Goal: Task Accomplishment & Management: Use online tool/utility

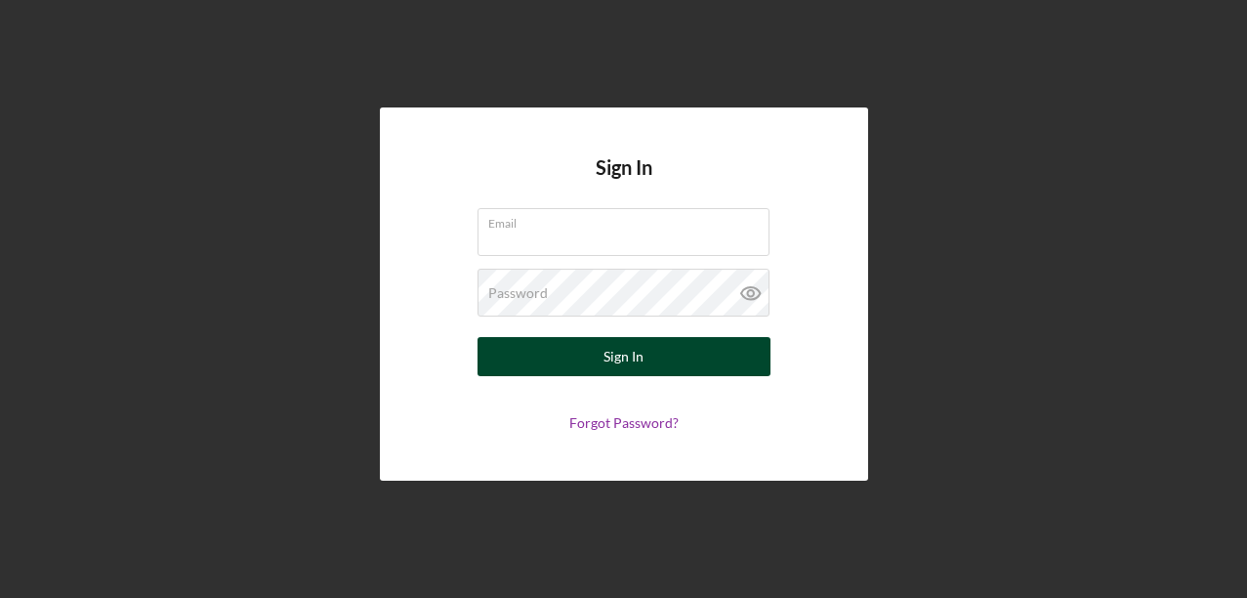
type input "[EMAIL_ADDRESS][DOMAIN_NAME]"
click at [680, 354] on button "Sign In" at bounding box center [624, 356] width 293 height 39
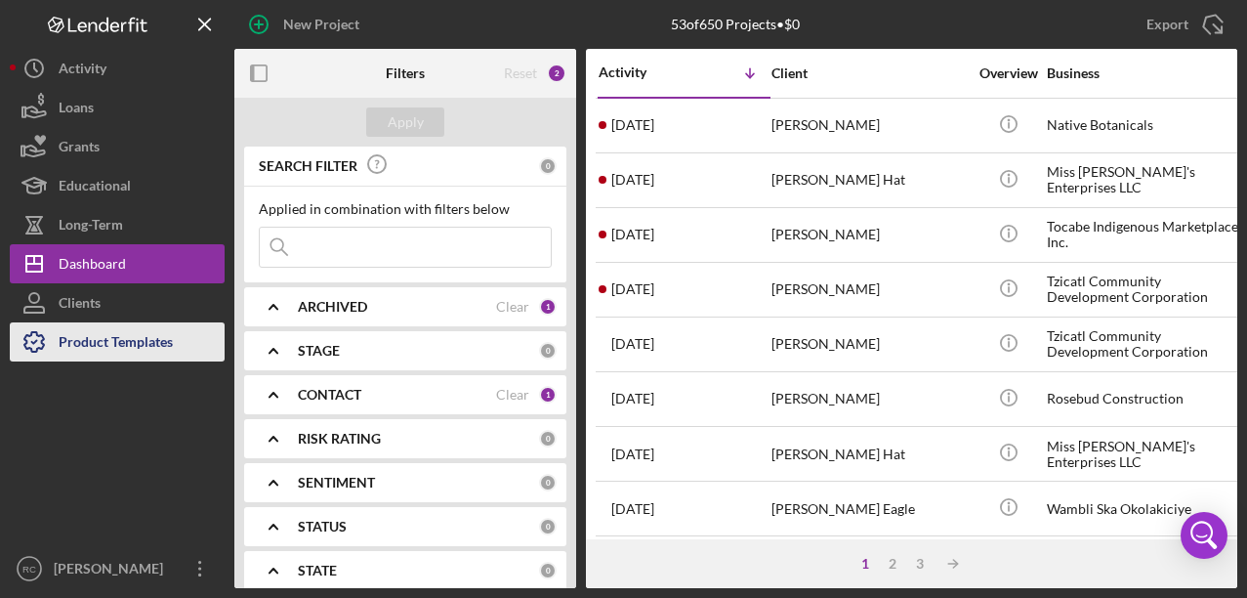
click at [119, 343] on div "Product Templates" at bounding box center [116, 344] width 114 height 44
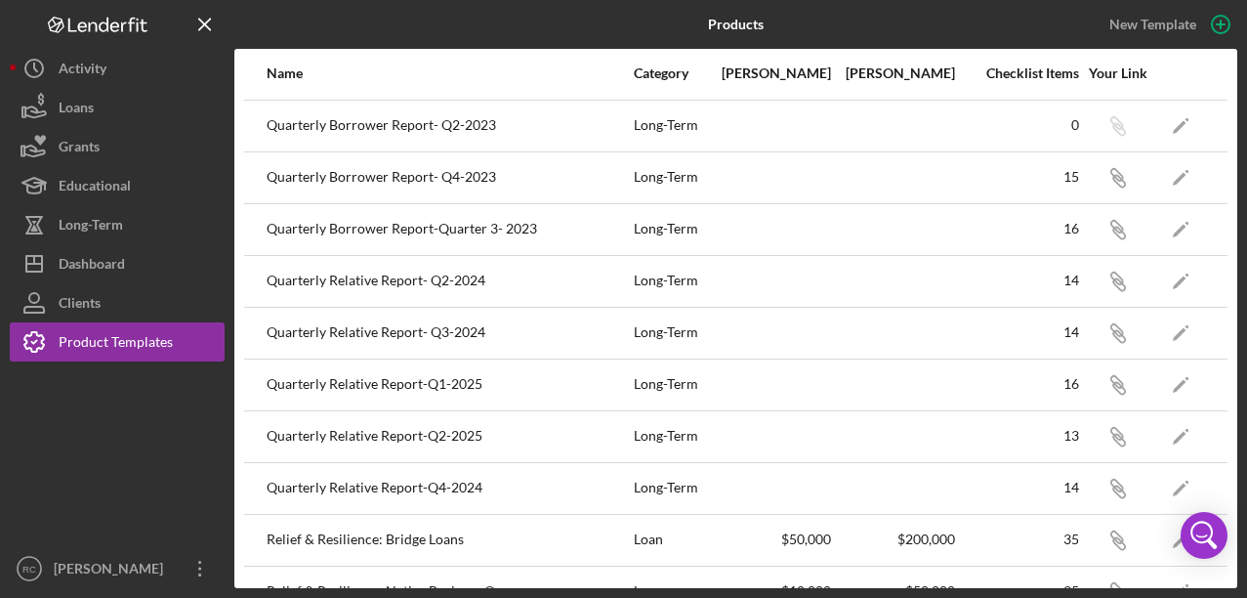
scroll to position [212, 0]
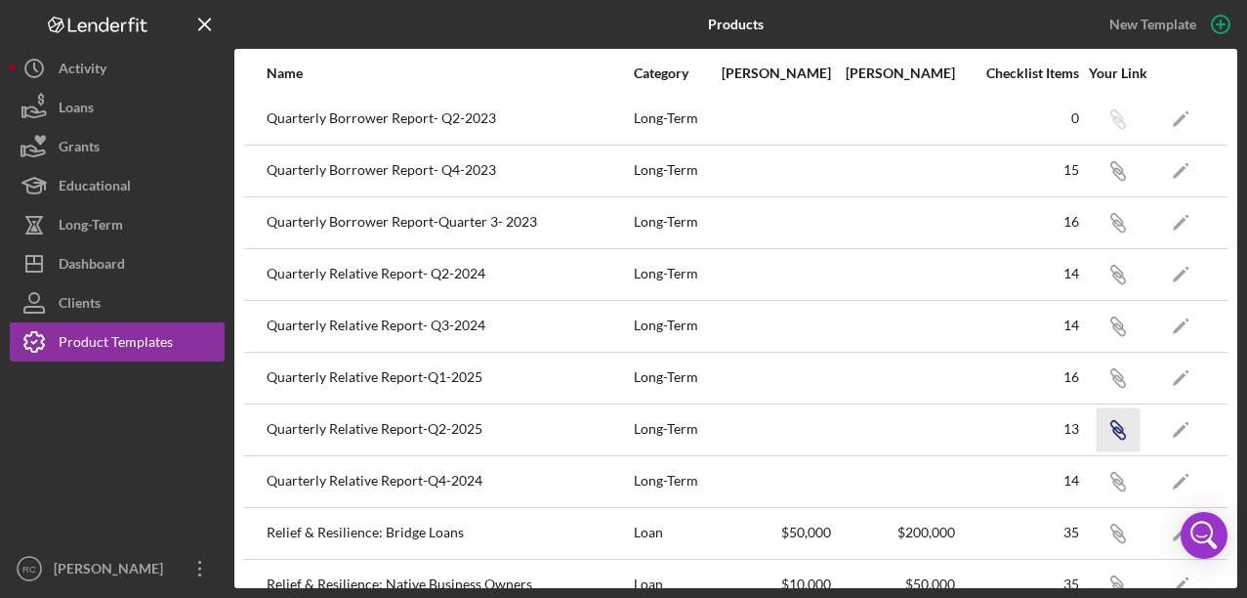
click at [1183, 431] on icon "Icon/Edit" at bounding box center [1181, 429] width 44 height 44
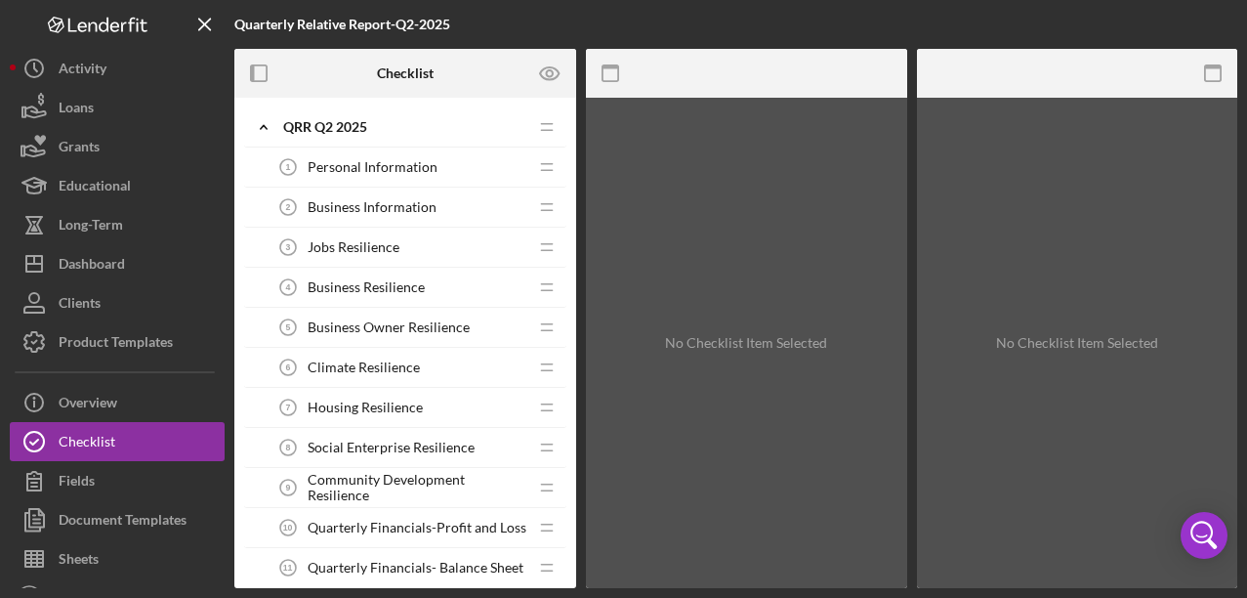
click at [394, 237] on div "Jobs Resilience 3 Jobs Resilience" at bounding box center [398, 247] width 259 height 39
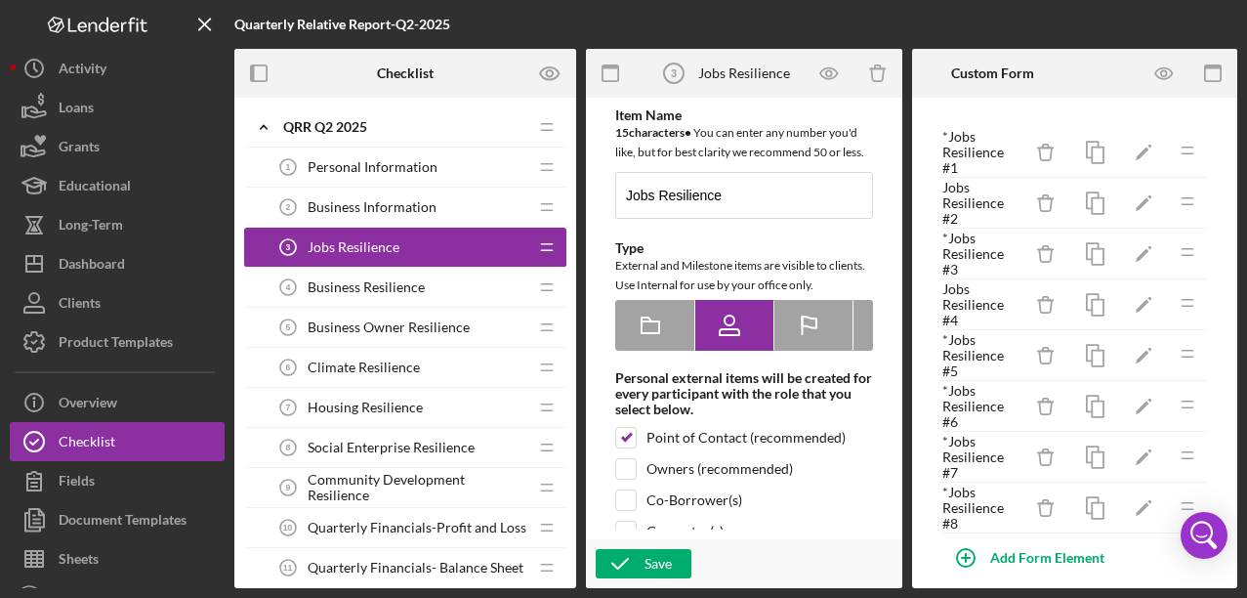
type textarea "<div>Please provide responses on jobs resilience for this quarter. <strong>Bene…"
click at [1158, 76] on icon "button" at bounding box center [1165, 74] width 44 height 44
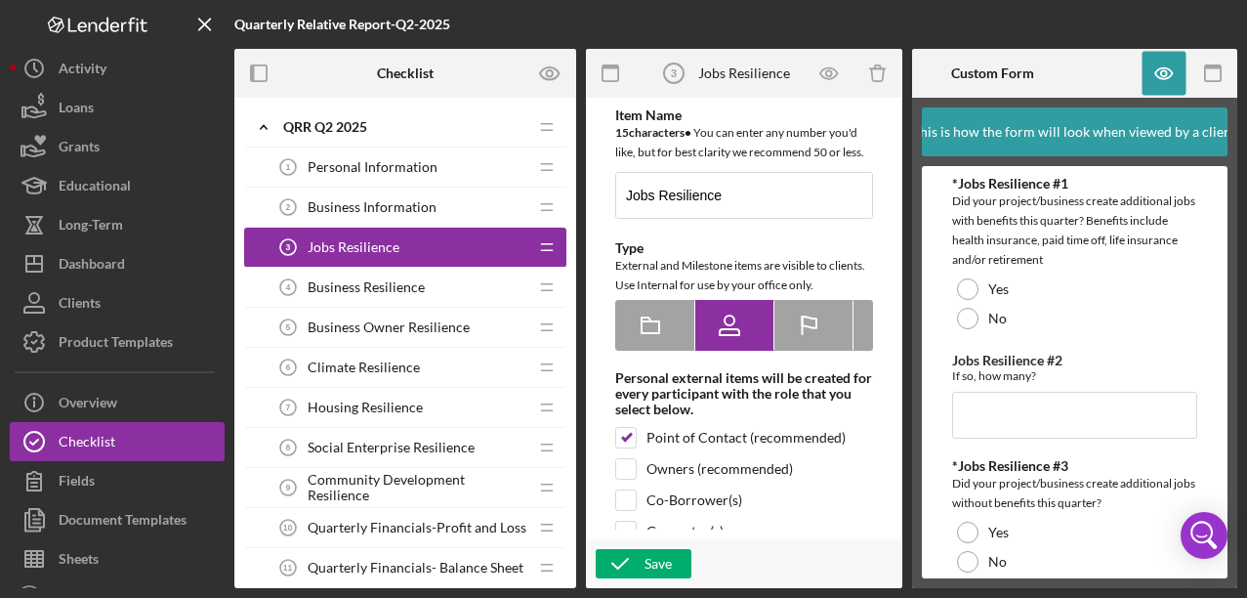
click at [464, 281] on div "Business Resilience 4 Business Resilience" at bounding box center [398, 287] width 259 height 39
